Goal: Task Accomplishment & Management: Use online tool/utility

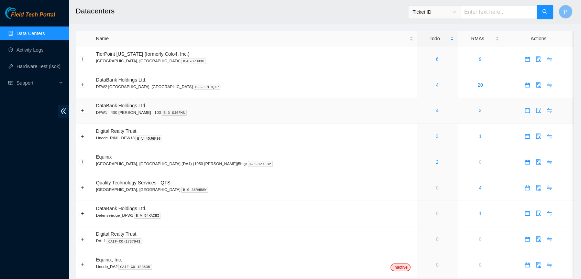
click at [420, 112] on div "4" at bounding box center [436, 110] width 33 height 8
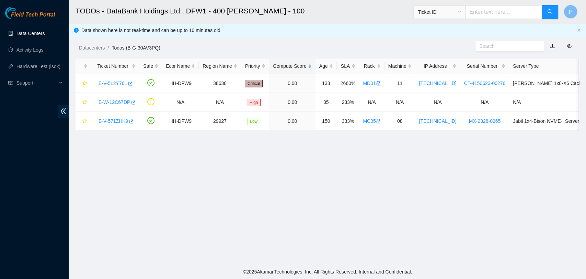
click at [34, 32] on link "Data Centers" at bounding box center [30, 33] width 28 height 5
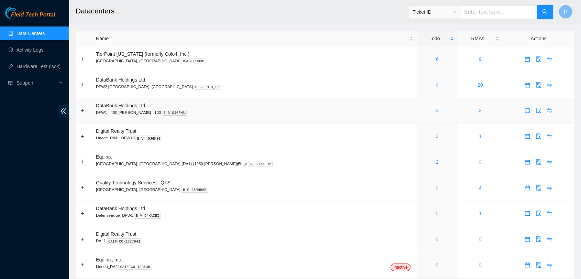
click at [436, 110] on link "4" at bounding box center [437, 110] width 3 height 5
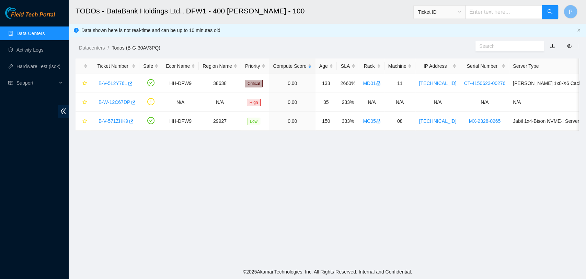
click at [33, 31] on link "Data Centers" at bounding box center [30, 33] width 28 height 5
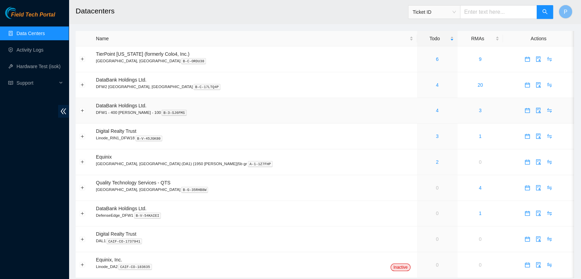
click at [417, 115] on td "4" at bounding box center [437, 111] width 41 height 26
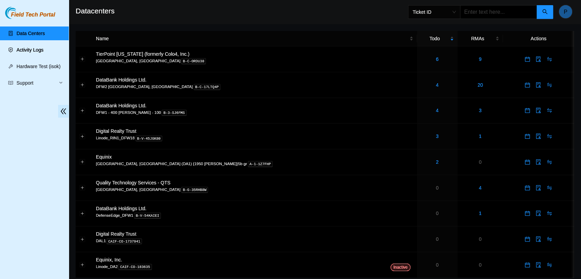
click at [32, 47] on link "Activity Logs" at bounding box center [29, 49] width 27 height 5
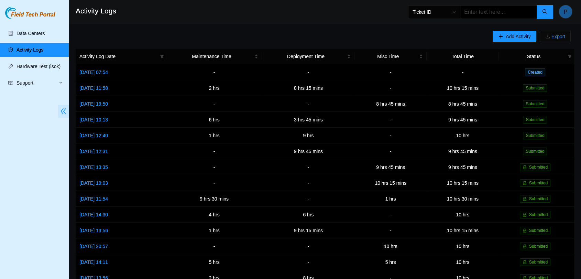
click at [63, 111] on icon "double-left" at bounding box center [63, 111] width 7 height 7
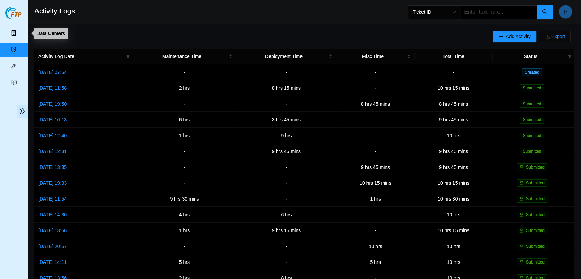
click at [20, 36] on link "Data Centers" at bounding box center [34, 33] width 28 height 5
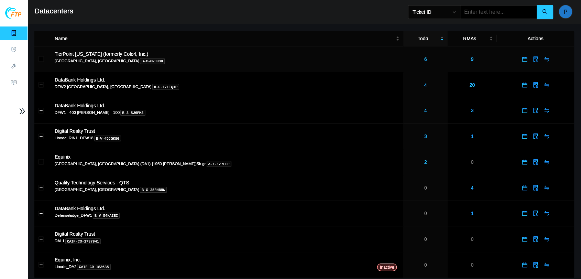
click at [530, 54] on button "button" at bounding box center [535, 59] width 11 height 11
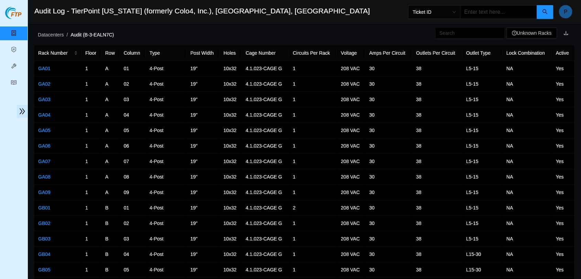
click at [338, 13] on h2 "Audit Log - TierPoint Texas (formerly Colo4, Inc.), Dallas, TX" at bounding box center [232, 11] width 397 height 22
click at [20, 47] on link "Activity Logs" at bounding box center [33, 49] width 27 height 5
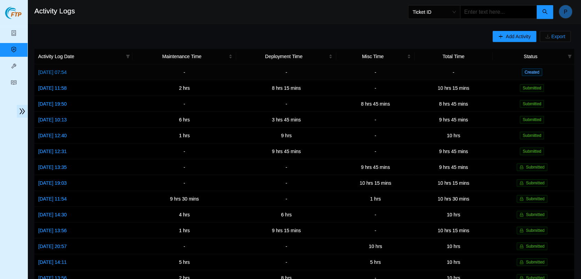
click at [52, 69] on link "Tue, 30 Sep 2025 07:54" at bounding box center [52, 71] width 29 height 5
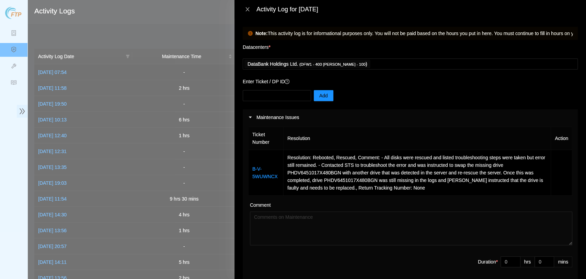
click at [244, 9] on button "Close" at bounding box center [248, 9] width 10 height 7
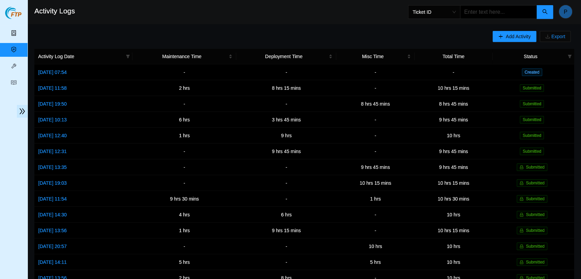
click at [20, 31] on link "Data Centers" at bounding box center [34, 33] width 28 height 5
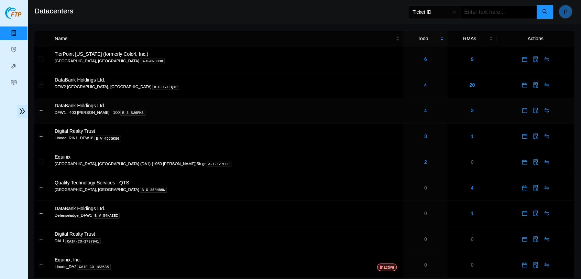
click at [407, 111] on div "4" at bounding box center [425, 110] width 36 height 8
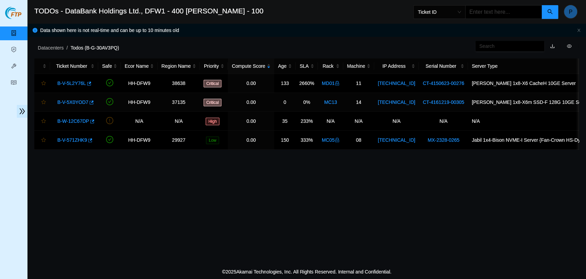
click at [76, 99] on link "B-V-5X0YOD7" at bounding box center [72, 101] width 31 height 5
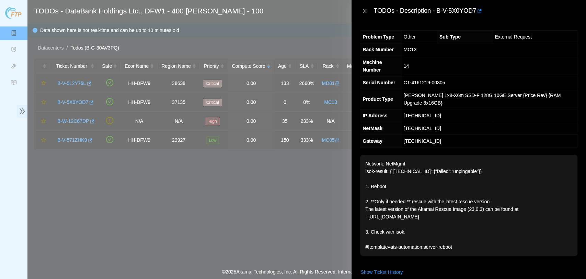
click at [364, 12] on icon "close" at bounding box center [364, 10] width 5 height 5
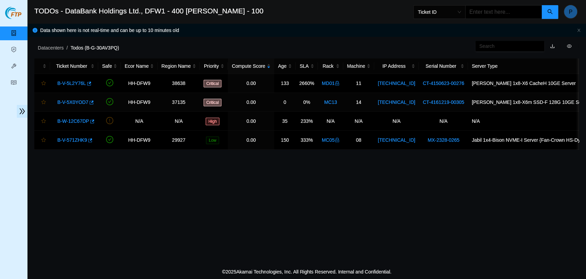
click at [75, 99] on link "B-V-5X0YOD7" at bounding box center [72, 101] width 31 height 5
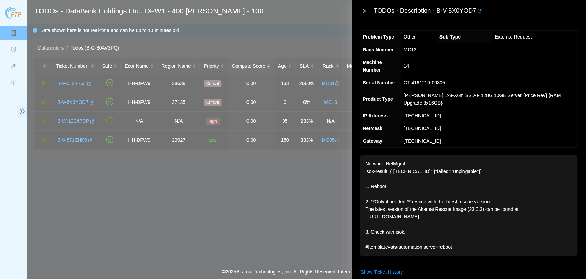
click at [364, 11] on icon "close" at bounding box center [364, 10] width 5 height 5
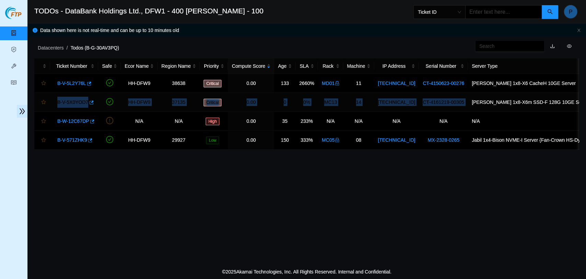
drag, startPoint x: 52, startPoint y: 102, endPoint x: 461, endPoint y: 107, distance: 408.8
click at [461, 107] on tr "B-V-5X0YOD7 HH-DFW9 37135 Critical 0.00 0 0% MC13 14 192.168.122.15 CT-4161219-…" at bounding box center [353, 102] width 639 height 19
copy tr "B-V-5X0YOD7 HH-DFW9 37135 Critical 0.00 0 0% MC13 14 192.168.122.15 CT-4161219-…"
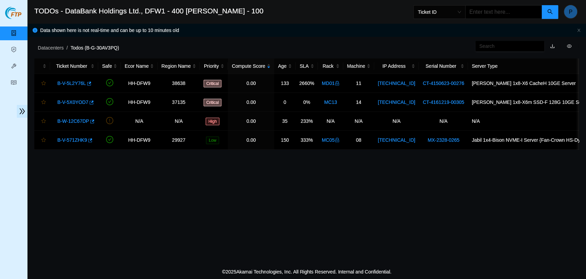
click at [168, 195] on main "TODOs - DataBank Holdings Ltd., DFW1 - 400 S. Akard - 100 Ticket ID P Data show…" at bounding box center [306, 132] width 559 height 264
click at [72, 102] on link "B-V-5X0YOD7" at bounding box center [72, 101] width 31 height 5
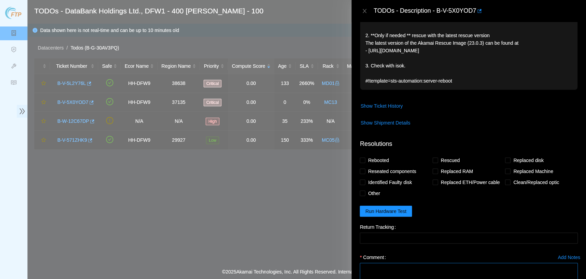
scroll to position [200, 0]
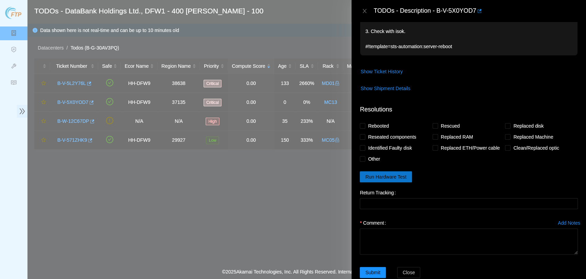
click at [396, 173] on span "Run Hardware Test" at bounding box center [386, 177] width 41 height 8
click at [393, 173] on span "Run Hardware Test" at bounding box center [386, 177] width 41 height 8
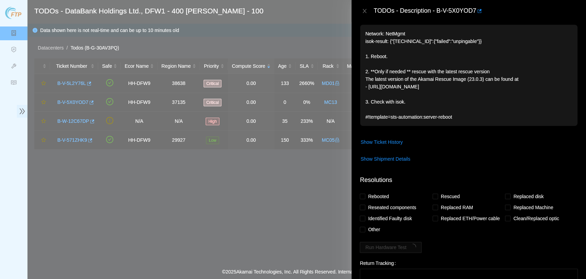
scroll to position [0, 0]
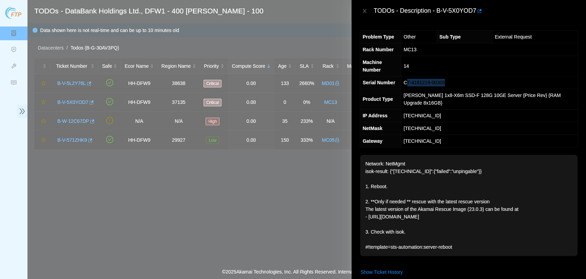
drag, startPoint x: 448, startPoint y: 74, endPoint x: 411, endPoint y: 72, distance: 37.8
click at [410, 76] on td "CT-4161219-00305" at bounding box center [489, 82] width 177 height 13
click at [445, 109] on td "192.168.122.15" at bounding box center [489, 115] width 177 height 13
drag, startPoint x: 438, startPoint y: 99, endPoint x: 408, endPoint y: 99, distance: 30.6
click at [408, 113] on span "192.168.122.15" at bounding box center [422, 115] width 37 height 5
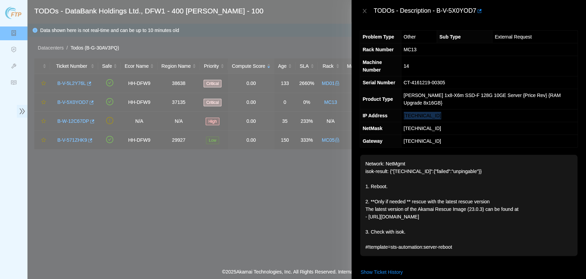
copy span "192.168.122.15"
click at [480, 203] on p "Network: NetMgmt isok-result: {"192.168.122.15":{"failed":"unpingable"}} 1. Reb…" at bounding box center [468, 205] width 217 height 101
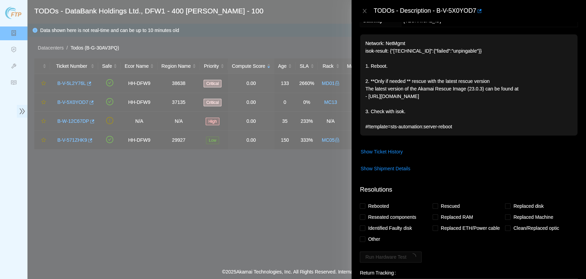
scroll to position [200, 0]
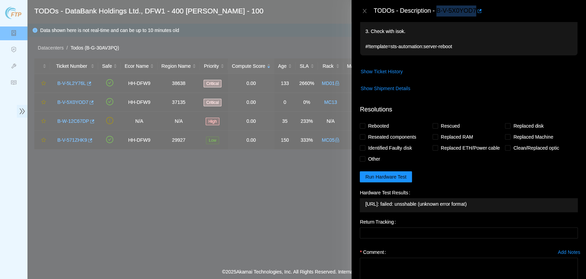
drag, startPoint x: 437, startPoint y: 11, endPoint x: 475, endPoint y: 10, distance: 37.8
click at [475, 10] on div "TODOs - Description - B-V-5X0YOD7" at bounding box center [476, 10] width 204 height 11
copy div "B-V-5X0YOD7"
click at [395, 173] on span "Run Hardware Test" at bounding box center [386, 177] width 41 height 8
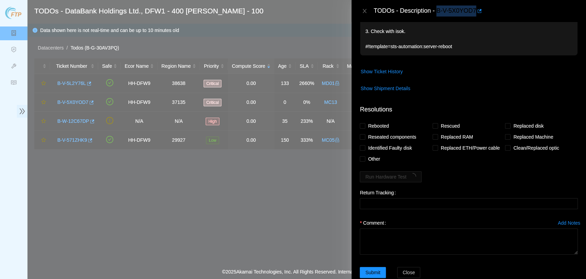
click at [469, 66] on span "Show Ticket History" at bounding box center [468, 71] width 217 height 11
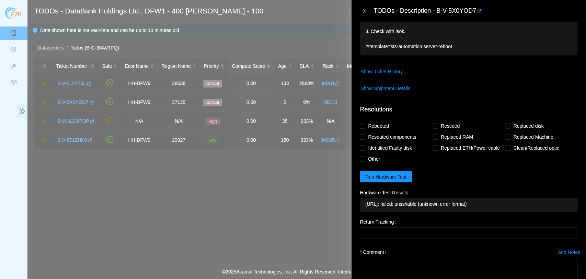
click at [367, 10] on icon "close" at bounding box center [364, 10] width 5 height 5
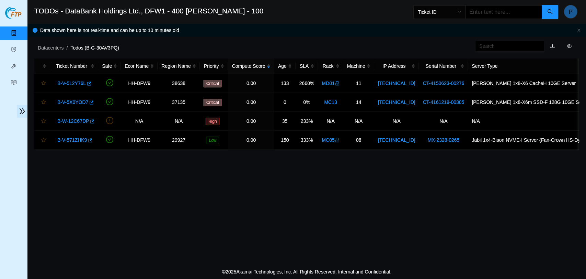
scroll to position [183, 0]
click at [66, 103] on link "B-V-5X0YOD7" at bounding box center [72, 101] width 31 height 5
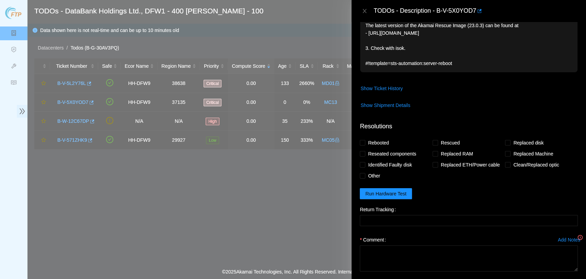
scroll to position [200, 0]
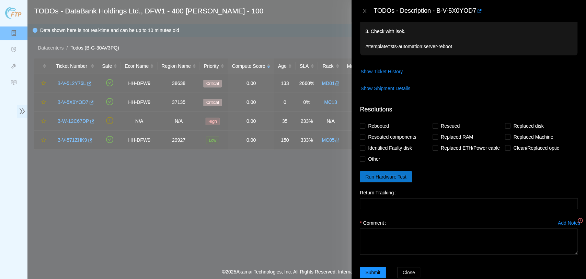
click at [384, 173] on span "Run Hardware Test" at bounding box center [386, 177] width 41 height 8
click at [478, 131] on div "Replaced RAM" at bounding box center [469, 136] width 73 height 11
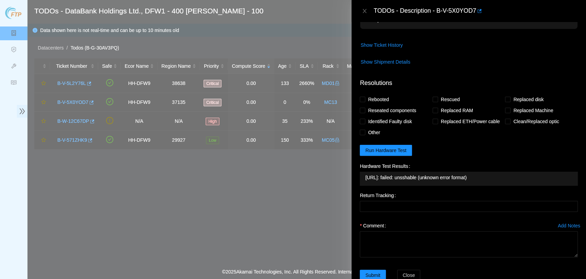
scroll to position [229, 0]
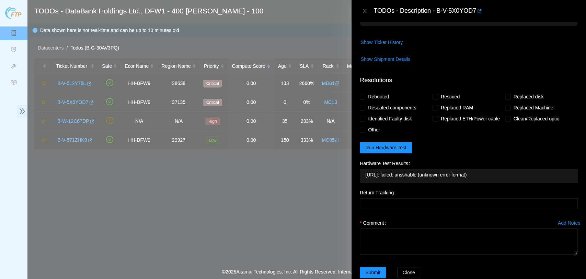
drag, startPoint x: 486, startPoint y: 159, endPoint x: 360, endPoint y: 158, distance: 126.8
click at [364, 169] on div "192.168.122.15: failed: unsshable (unknown error format)" at bounding box center [469, 176] width 218 height 14
copy tbody "192.168.122.15: failed: unsshable (unknown error format)"
click at [486, 158] on div "Hardware Test Results" at bounding box center [469, 163] width 218 height 11
drag, startPoint x: 484, startPoint y: 159, endPoint x: 366, endPoint y: 159, distance: 118.2
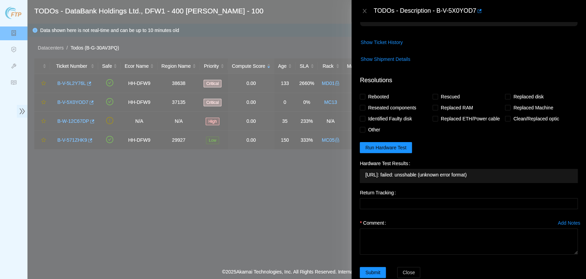
click at [366, 171] on span "192.168.122.15: failed: unsshable (unknown error format)" at bounding box center [469, 175] width 207 height 8
copy span "192.168.122.15: failed: unsshable (unknown error format"
click at [449, 158] on div "Hardware Test Results" at bounding box center [469, 163] width 218 height 11
click at [388, 142] on button "Run Hardware Test" at bounding box center [386, 147] width 52 height 11
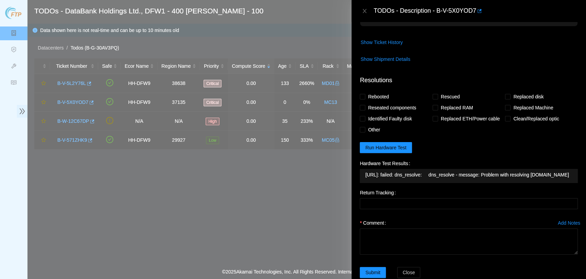
drag, startPoint x: 364, startPoint y: 158, endPoint x: 518, endPoint y: 171, distance: 154.5
click at [518, 171] on div "192.168.122.15: failed: dns_resolve: dns_resolve - message: Problem with resolv…" at bounding box center [469, 176] width 218 height 14
copy tbody "192.168.122.15: failed: dns_resolve: dns_resolve - message: Problem with resolv…"
click at [456, 243] on textarea "Comment" at bounding box center [469, 241] width 218 height 26
paste textarea "- server was rebooted but continued to give error “192.168.122.15: failed: unss…"
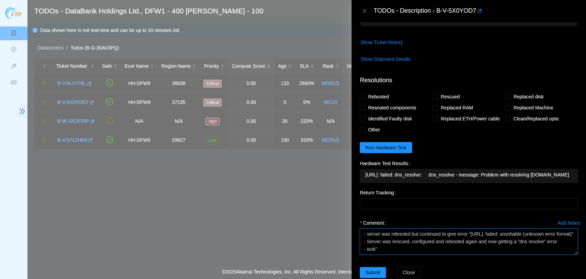
scroll to position [43, 0]
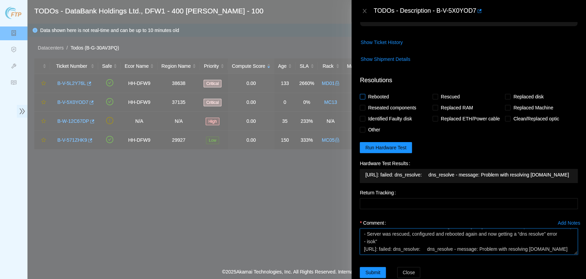
type textarea "- server was rebooted but continued to give error “192.168.122.15: failed: unss…"
click at [372, 91] on span "Rebooted" at bounding box center [379, 96] width 26 height 11
click at [365, 94] on input "Rebooted" at bounding box center [362, 96] width 5 height 5
checkbox input "true"
click at [461, 91] on div "Rescued" at bounding box center [469, 96] width 73 height 11
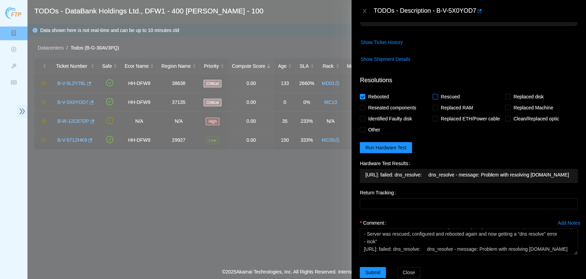
click at [454, 91] on span "Rescued" at bounding box center [450, 96] width 24 height 11
click at [438, 94] on input "Rescued" at bounding box center [435, 96] width 5 height 5
checkbox input "true"
click at [378, 245] on textarea "- server was rebooted but continued to give error “192.168.122.15: failed: unss…" at bounding box center [469, 241] width 218 height 26
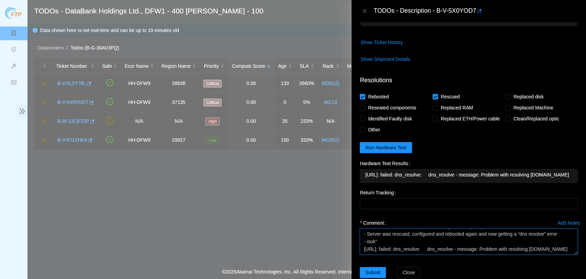
click at [363, 232] on textarea "- server was rebooted but continued to give error “192.168.122.15: failed: unss…" at bounding box center [469, 241] width 218 height 26
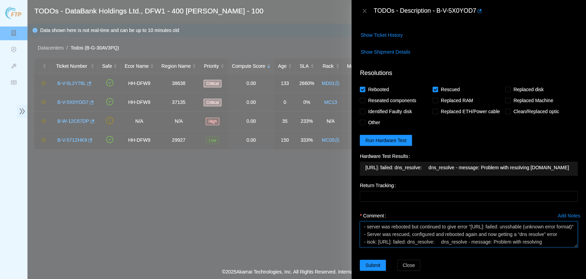
scroll to position [237, 0]
type textarea "- server was rebooted but continued to give error “192.168.122.15: failed: unss…"
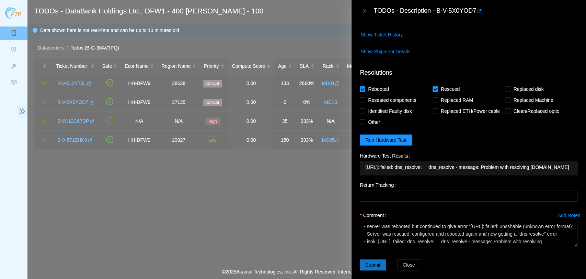
click at [373, 261] on span "Submit" at bounding box center [373, 265] width 15 height 8
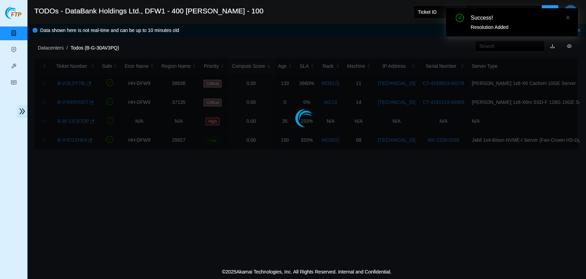
scroll to position [164, 0]
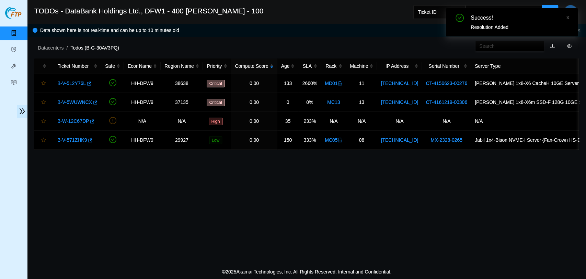
click at [22, 33] on link "Data Centers" at bounding box center [34, 33] width 28 height 5
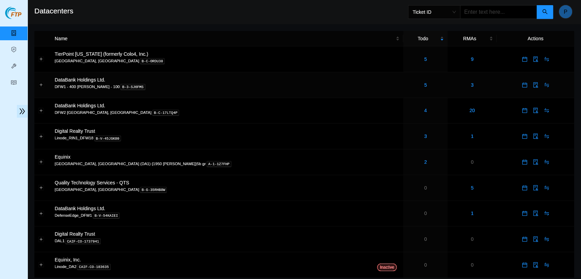
click at [403, 92] on td "5" at bounding box center [425, 85] width 44 height 26
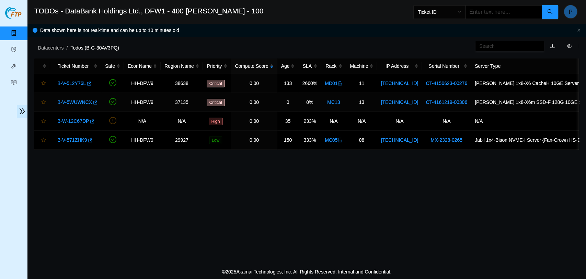
click at [81, 102] on link "B-V-5WUWNCX" at bounding box center [74, 101] width 35 height 5
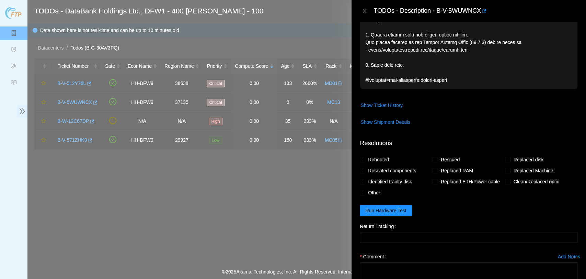
scroll to position [229, 0]
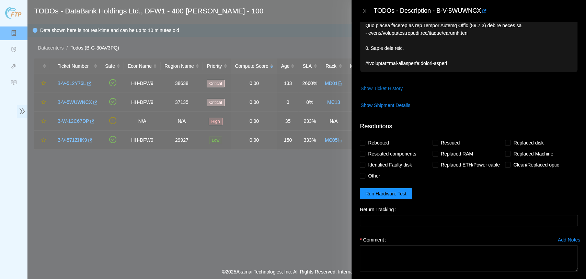
click at [393, 85] on span "Show Ticket History" at bounding box center [382, 89] width 42 height 8
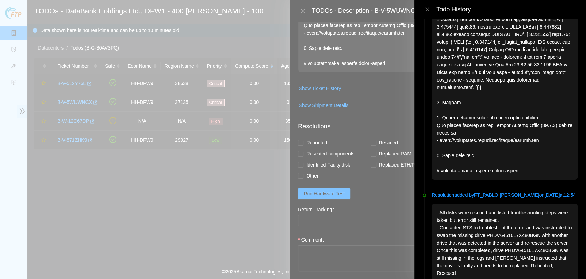
scroll to position [0, 0]
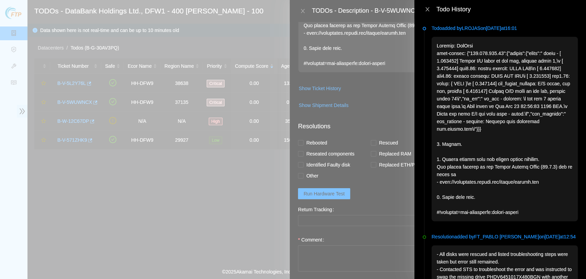
click at [427, 11] on icon "close" at bounding box center [427, 9] width 5 height 5
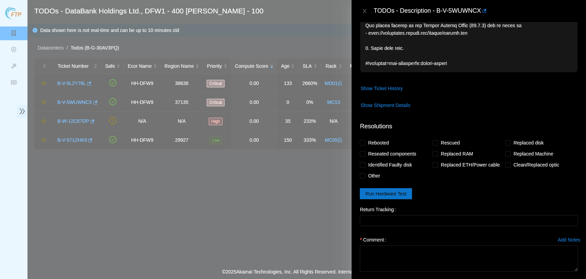
click at [397, 190] on span "Run Hardware Test" at bounding box center [386, 194] width 41 height 8
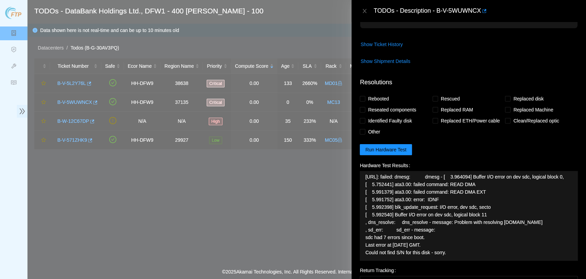
scroll to position [267, 0]
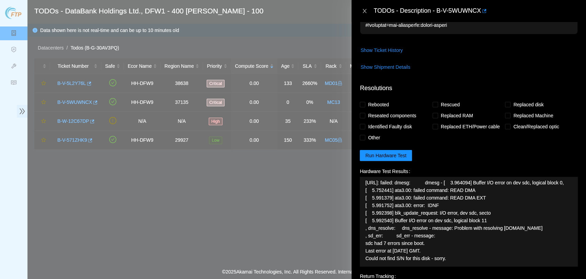
click at [367, 12] on icon "close" at bounding box center [364, 10] width 5 height 5
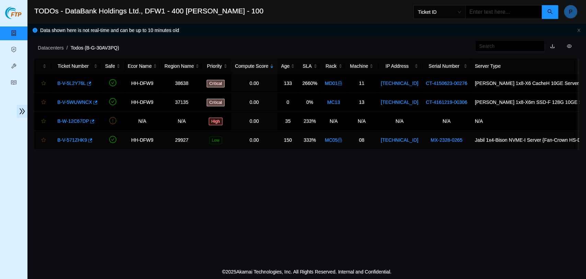
scroll to position [183, 0]
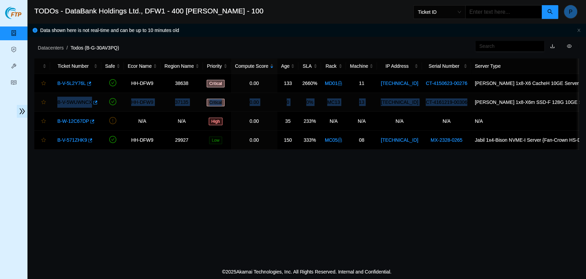
drag, startPoint x: 53, startPoint y: 103, endPoint x: 460, endPoint y: 105, distance: 407.4
click at [460, 105] on tr "B-V-5WUWNCX HH-DFW9 37135 Critical 0.00 0 0% MC13 13 192.168.122.14 CT-4161219-…" at bounding box center [355, 102] width 642 height 19
copy tr "B-V-5WUWNCX HH-DFW9 37135 Critical 0.00 0 0% MC13 13 192.168.122.14 CT-4161219-…"
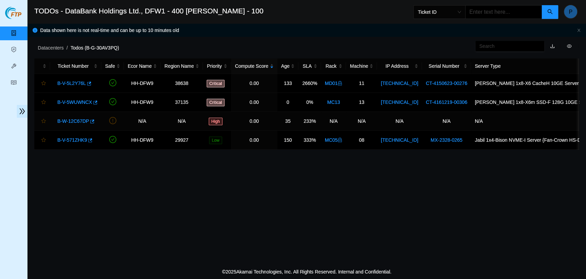
click at [96, 195] on main "TODOs - DataBank Holdings Ltd., DFW1 - 400 S. Akard - 100 Ticket ID P Data show…" at bounding box center [306, 132] width 559 height 264
click at [80, 103] on link "B-V-5WUWNCX" at bounding box center [74, 101] width 35 height 5
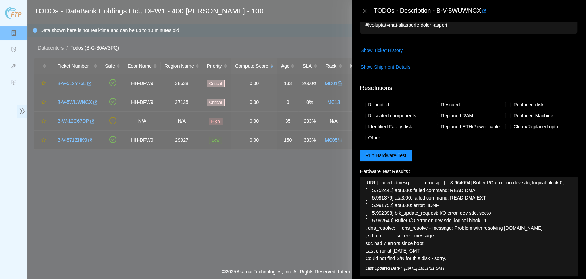
click at [444, 218] on span "192.168.122.14: failed: dmesg: dmesg - [ 3.964094] Buffer I/O error on dev sdc,…" at bounding box center [469, 220] width 207 height 83
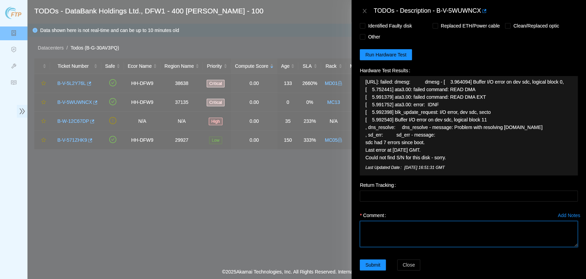
click at [434, 225] on textarea "Comment" at bounding box center [469, 234] width 218 height 26
paste textarea "- All disks were rescued and listed troubleshooting steps were taken but error …"
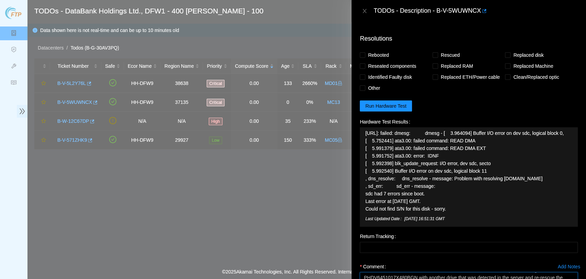
scroll to position [253, 0]
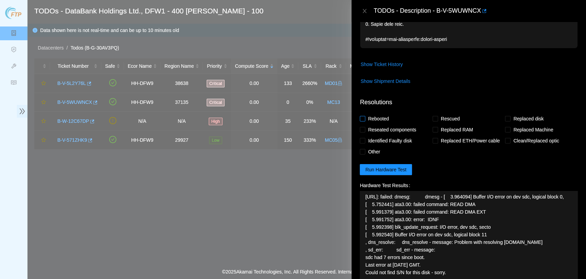
type textarea "- All disks were rescued and listed troubleshooting steps were taken but error …"
click at [381, 113] on span "Rebooted" at bounding box center [379, 118] width 26 height 11
click at [365, 116] on input "Rebooted" at bounding box center [362, 118] width 5 height 5
checkbox input "true"
click at [457, 113] on span "Rescued" at bounding box center [450, 118] width 24 height 11
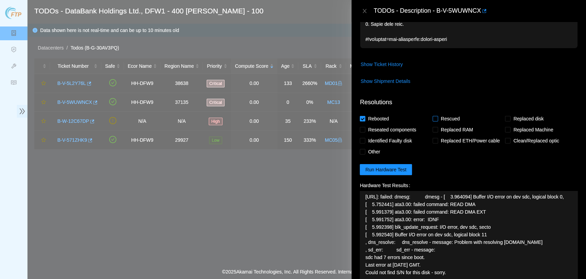
click at [438, 116] on input "Rescued" at bounding box center [435, 118] width 5 height 5
checkbox input "true"
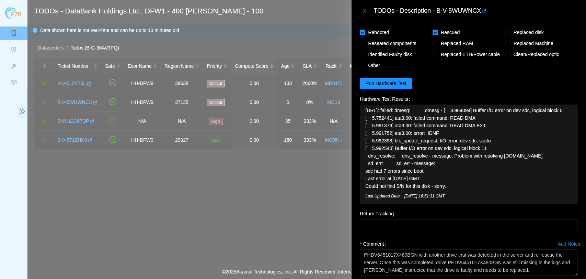
scroll to position [368, 0]
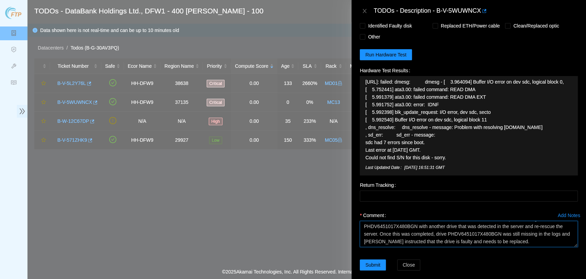
click at [474, 232] on textarea "- All disks were rescued and listed troubleshooting steps were taken but error …" at bounding box center [469, 234] width 218 height 26
click at [457, 232] on textarea "- All disks were rescued and listed troubleshooting steps were taken but error …" at bounding box center [469, 234] width 218 height 26
click at [454, 233] on textarea "- All disks were rescued and listed troubleshooting steps were taken but error …" at bounding box center [469, 234] width 218 height 26
type textarea "- All disks were rescued and listed troubleshooting steps were taken but error …"
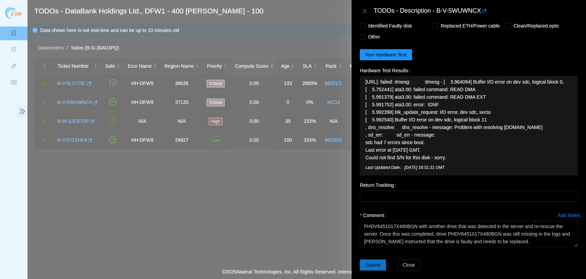
click at [371, 261] on span "Submit" at bounding box center [373, 265] width 15 height 8
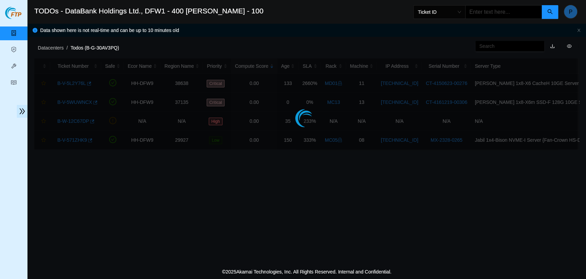
scroll to position [157, 0]
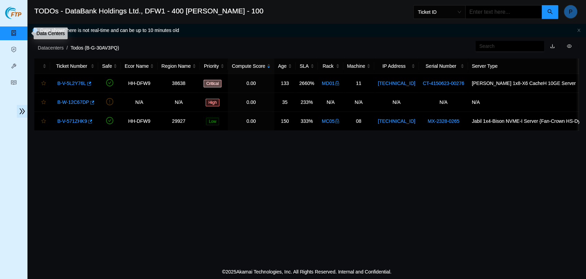
click at [20, 36] on link "Data Centers" at bounding box center [34, 33] width 28 height 5
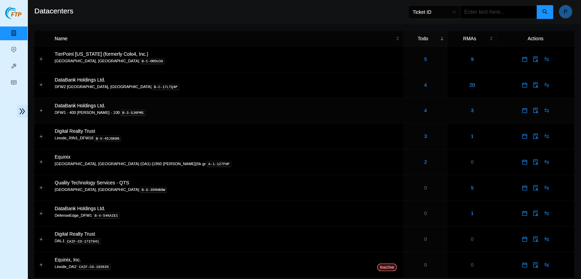
click at [407, 112] on div "4" at bounding box center [425, 110] width 36 height 8
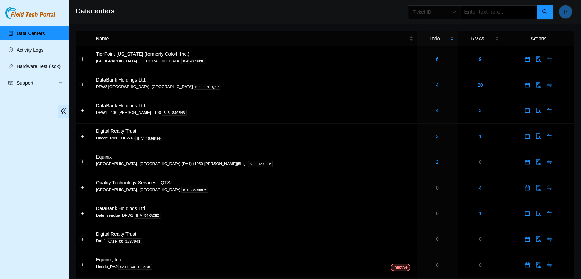
click at [440, 8] on span "Ticket ID" at bounding box center [433, 12] width 43 height 10
click at [451, 60] on div "IP Address" at bounding box center [440, 59] width 43 height 8
click at [484, 14] on input "text" at bounding box center [498, 12] width 77 height 14
paste input "192.168.122.15"
type input "192.168.122.15"
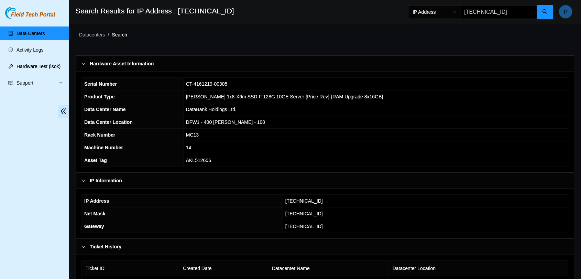
click at [41, 69] on link "Hardware Test (isok)" at bounding box center [38, 66] width 44 height 5
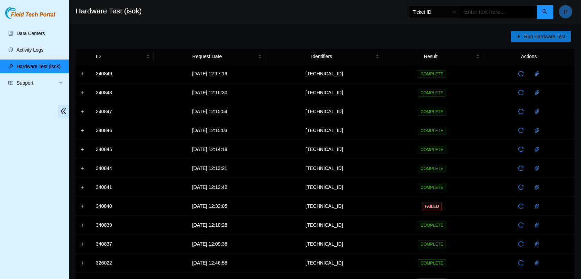
click at [533, 39] on span "Run Hardware Test" at bounding box center [544, 37] width 41 height 8
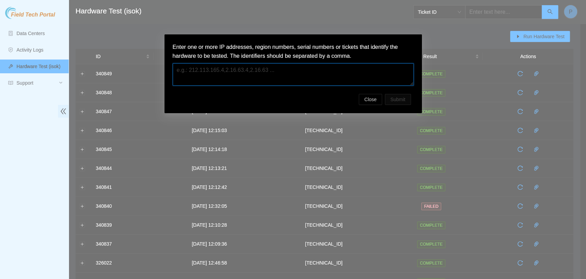
click at [273, 78] on textarea at bounding box center [293, 74] width 241 height 22
paste textarea "192.168.122.15"
type textarea "192.168.122.15"
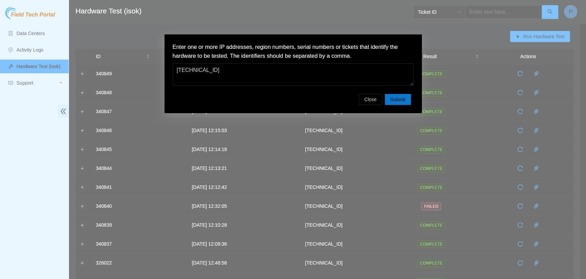
click at [405, 100] on button "Submit" at bounding box center [398, 99] width 26 height 11
